Goal: Find specific page/section: Find specific page/section

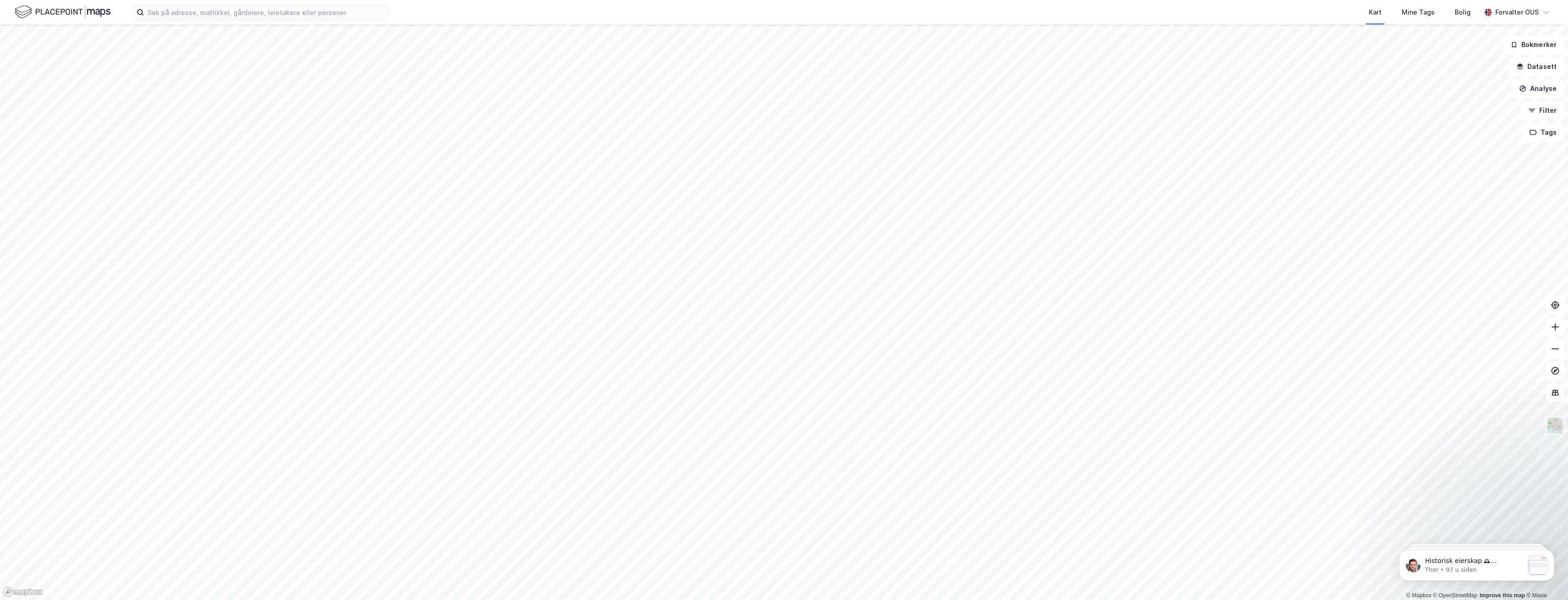
click at [207, 19] on div "Kart Mine Tags Bolig Forvalter OUS" at bounding box center [784, 12] width 1568 height 25
click at [210, 13] on input at bounding box center [266, 12] width 244 height 13
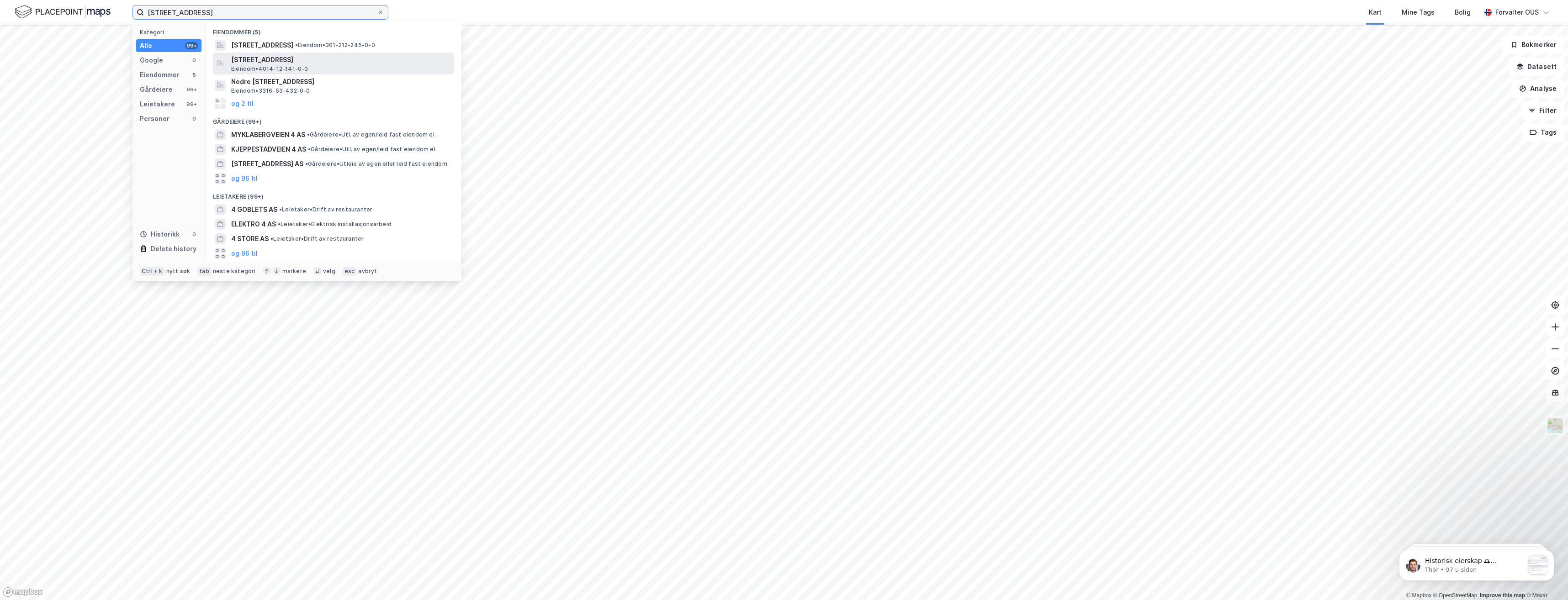
type input "[STREET_ADDRESS]"
click at [249, 58] on span "[STREET_ADDRESS]" at bounding box center [341, 60] width 219 height 11
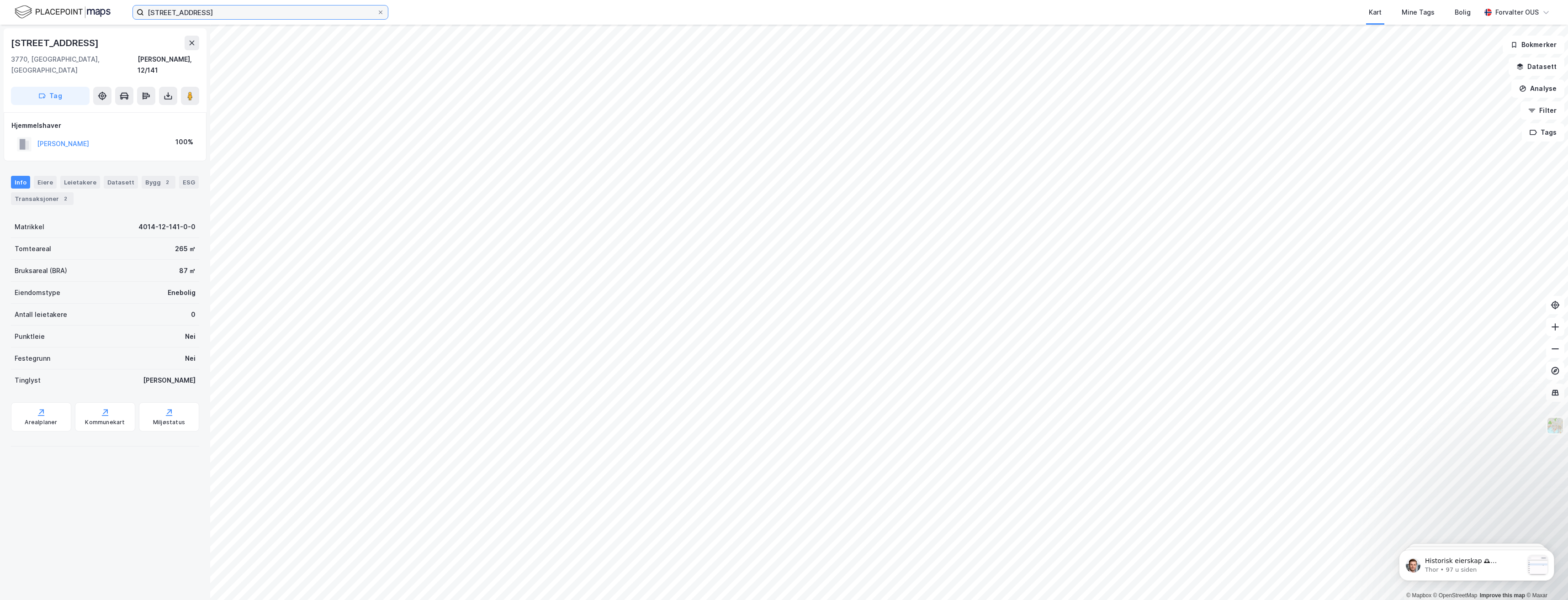
click at [233, 14] on input "[STREET_ADDRESS]" at bounding box center [260, 12] width 233 height 13
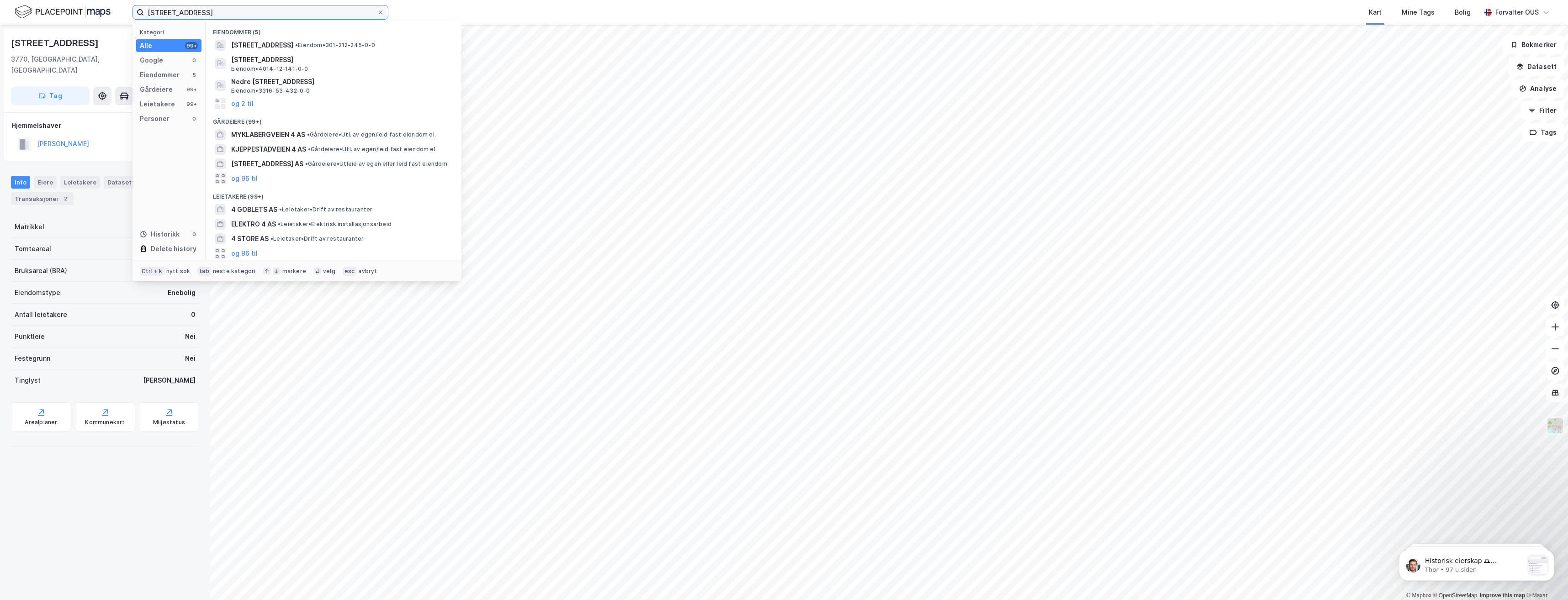
click at [233, 14] on input "[STREET_ADDRESS]" at bounding box center [260, 12] width 233 height 13
type input "[STREET_ADDRESS]"
click at [231, 108] on button "og 2 til" at bounding box center [242, 103] width 22 height 11
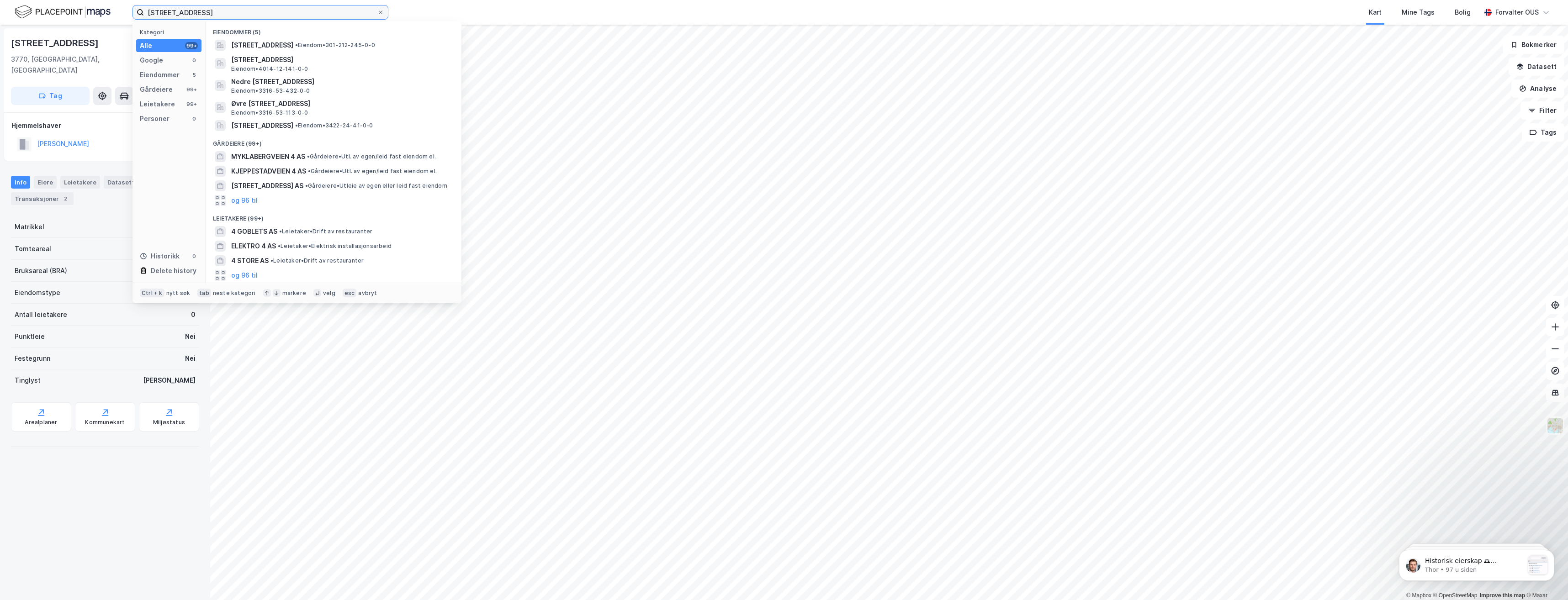
click at [264, 11] on input "[STREET_ADDRESS]" at bounding box center [260, 12] width 233 height 13
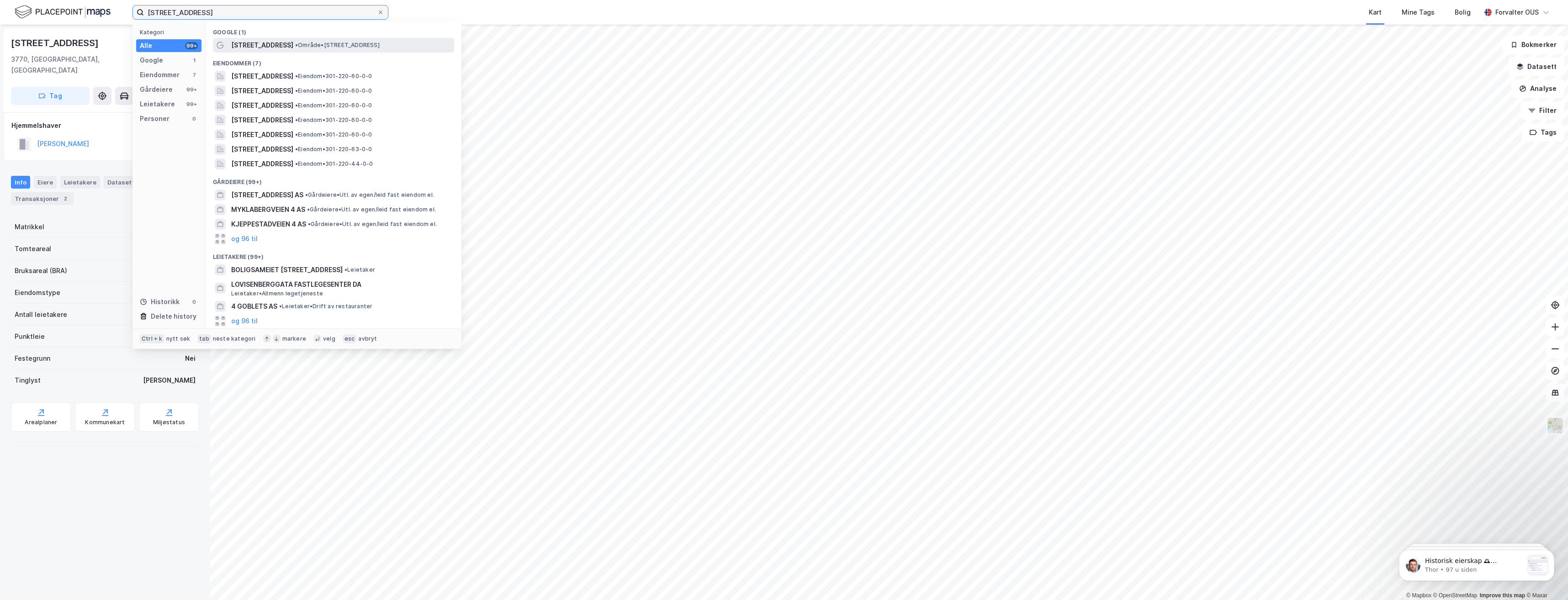
type input "[STREET_ADDRESS]"
click at [304, 42] on span "• Område • [STREET_ADDRESS]" at bounding box center [337, 46] width 85 height 7
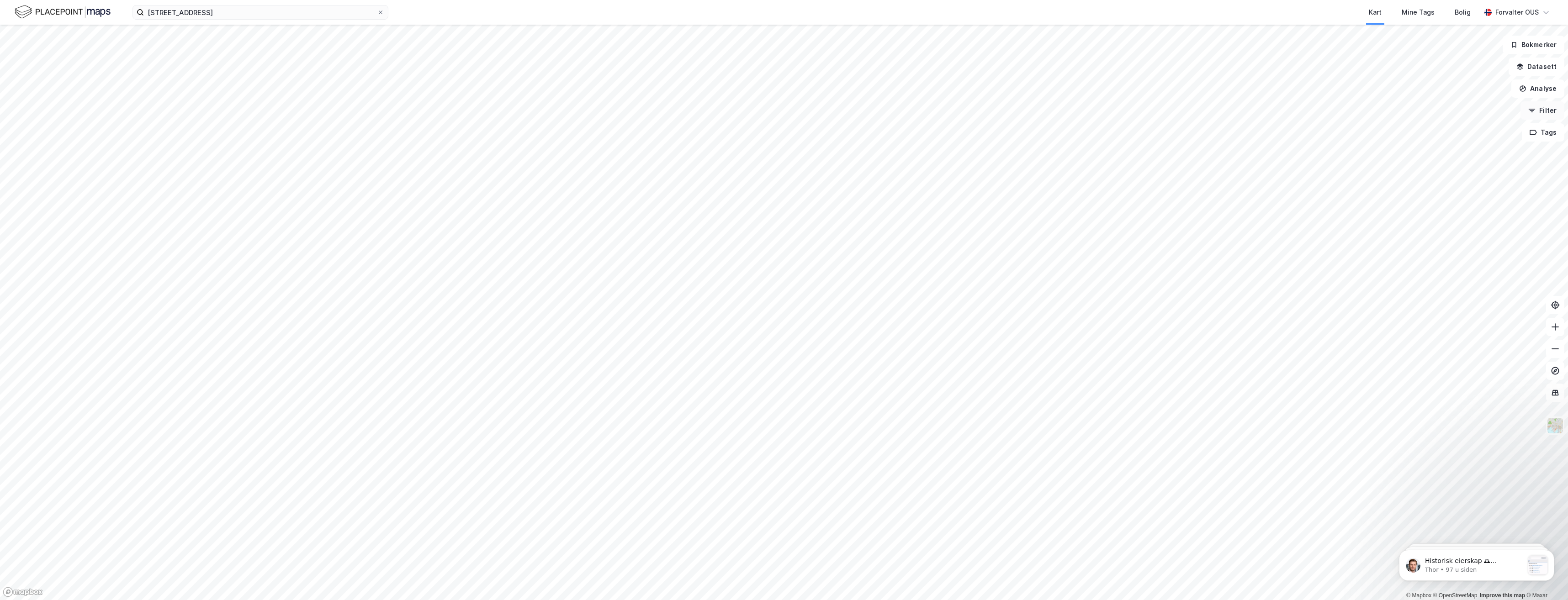
click at [1548, 118] on button "Filter" at bounding box center [1543, 111] width 44 height 18
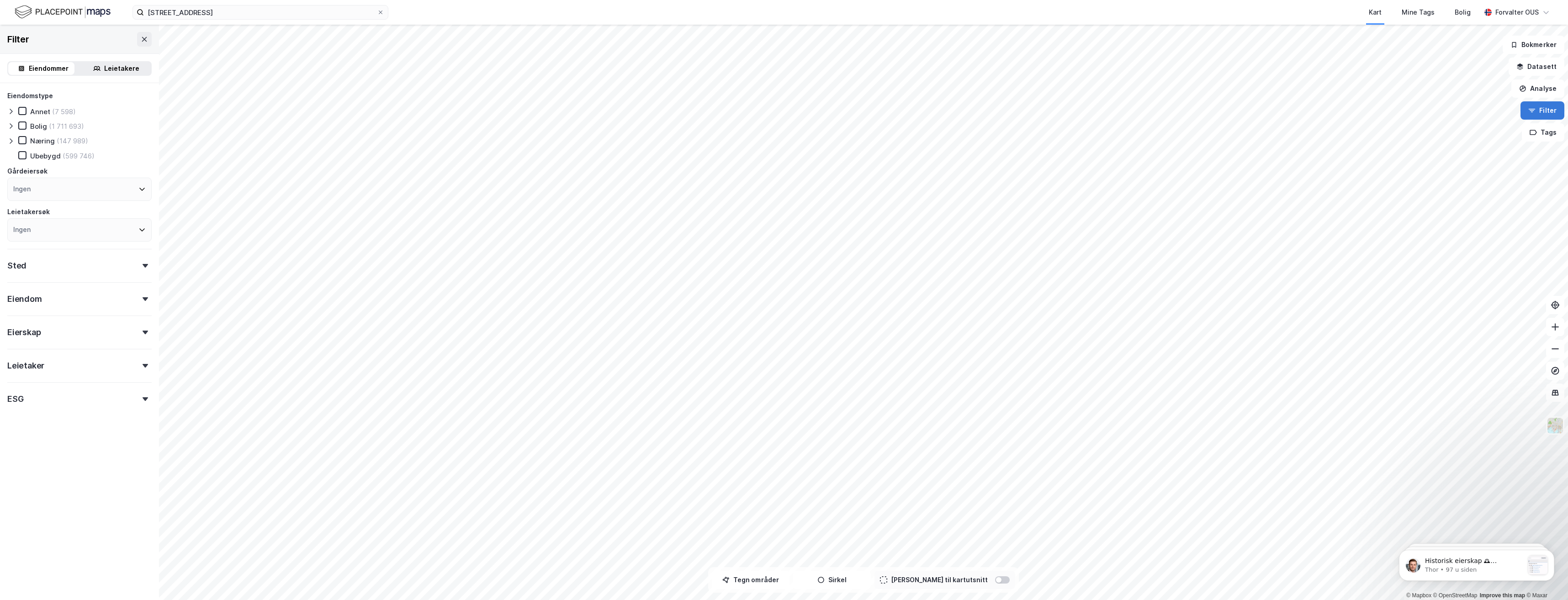
click at [1548, 114] on button "Filter" at bounding box center [1543, 111] width 44 height 18
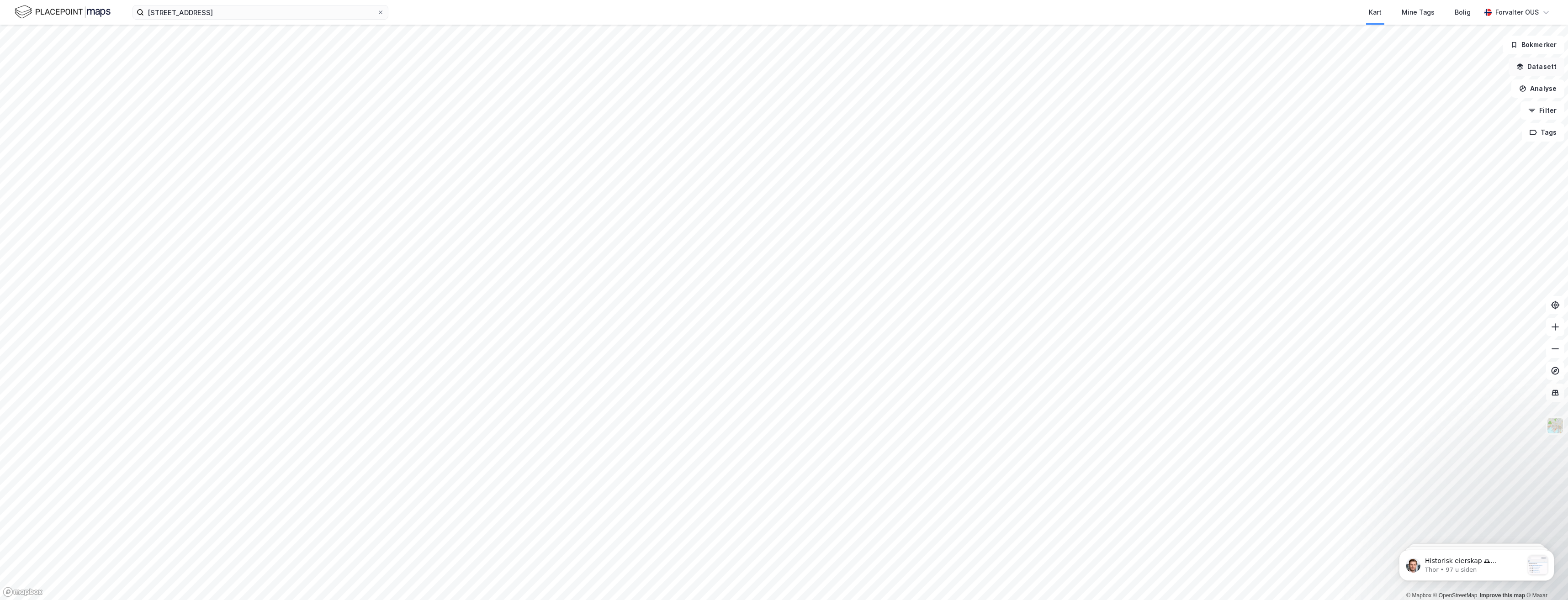
click at [1544, 73] on button "Datasett" at bounding box center [1537, 67] width 55 height 18
click at [1405, 96] on div "Kartlag" at bounding box center [1477, 89] width 161 height 22
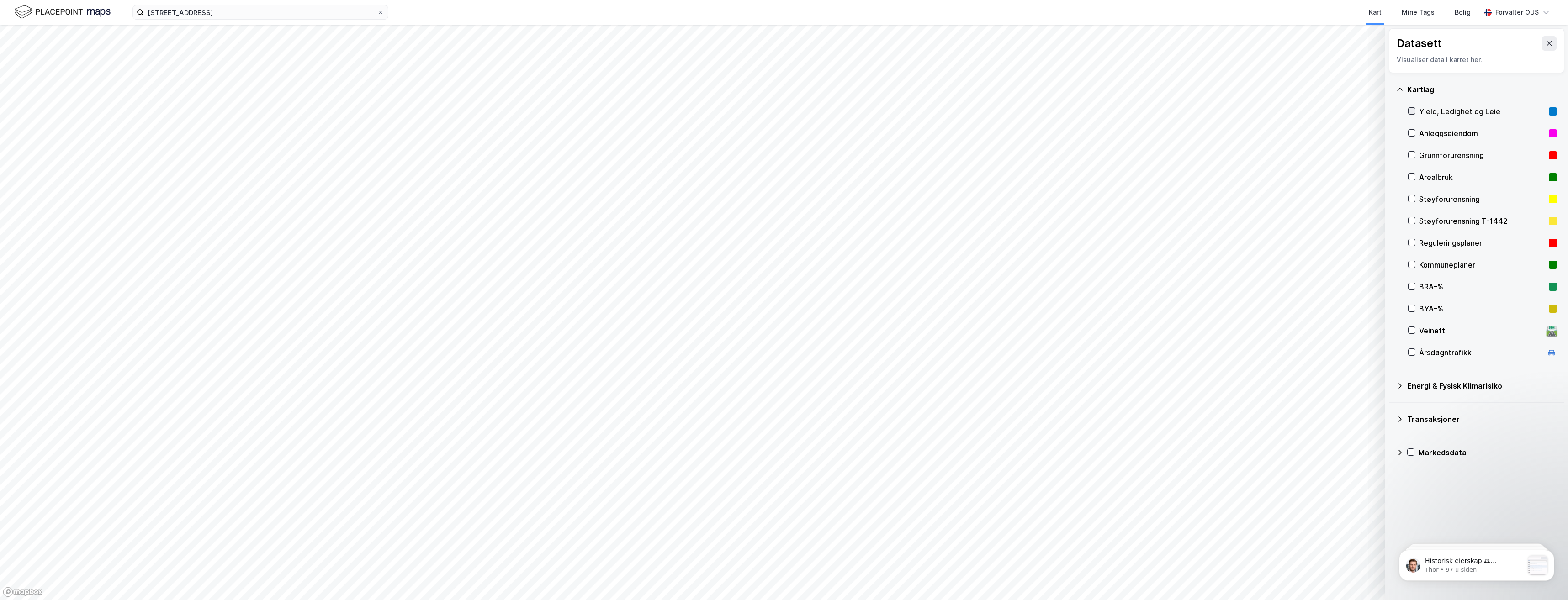
click at [1412, 113] on icon at bounding box center [1412, 111] width 7 height 7
